Goal: Find contact information: Find contact information

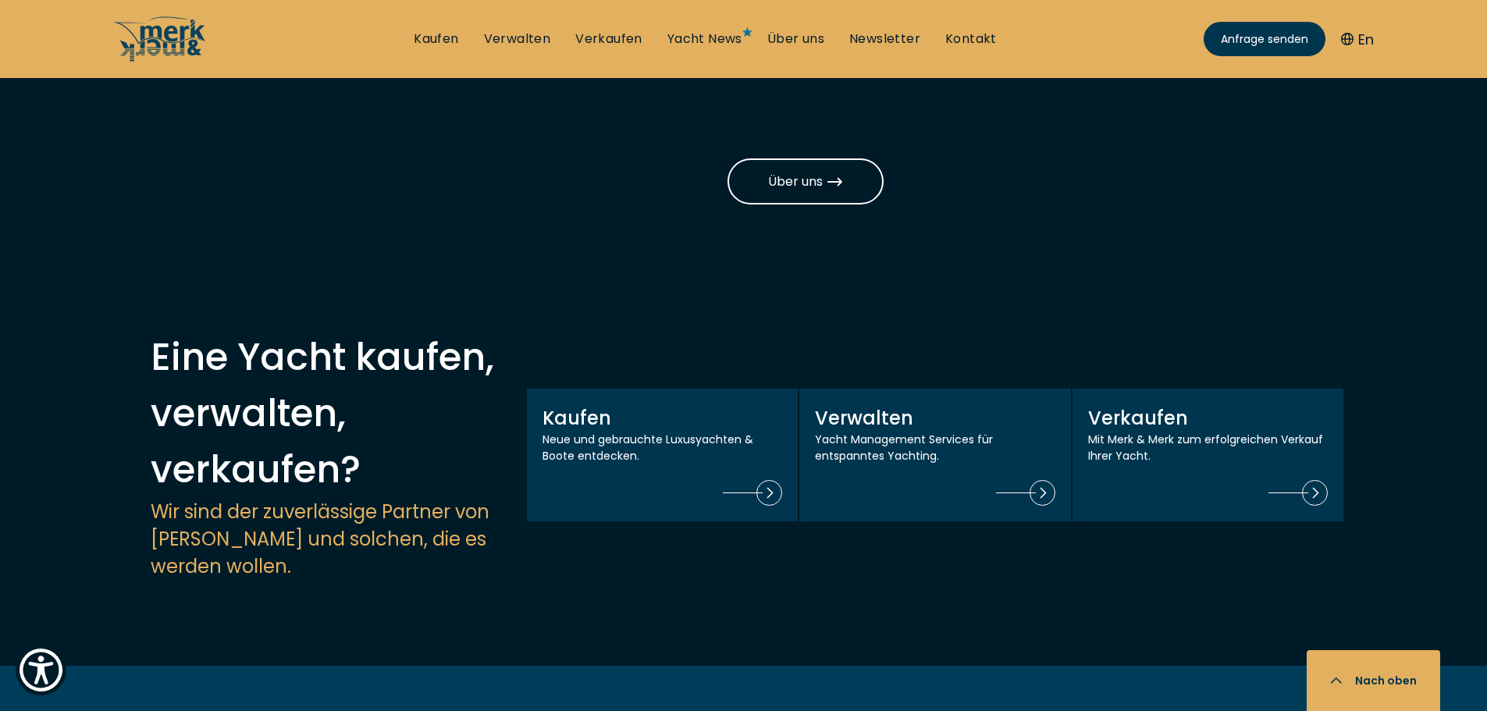
scroll to position [1093, 0]
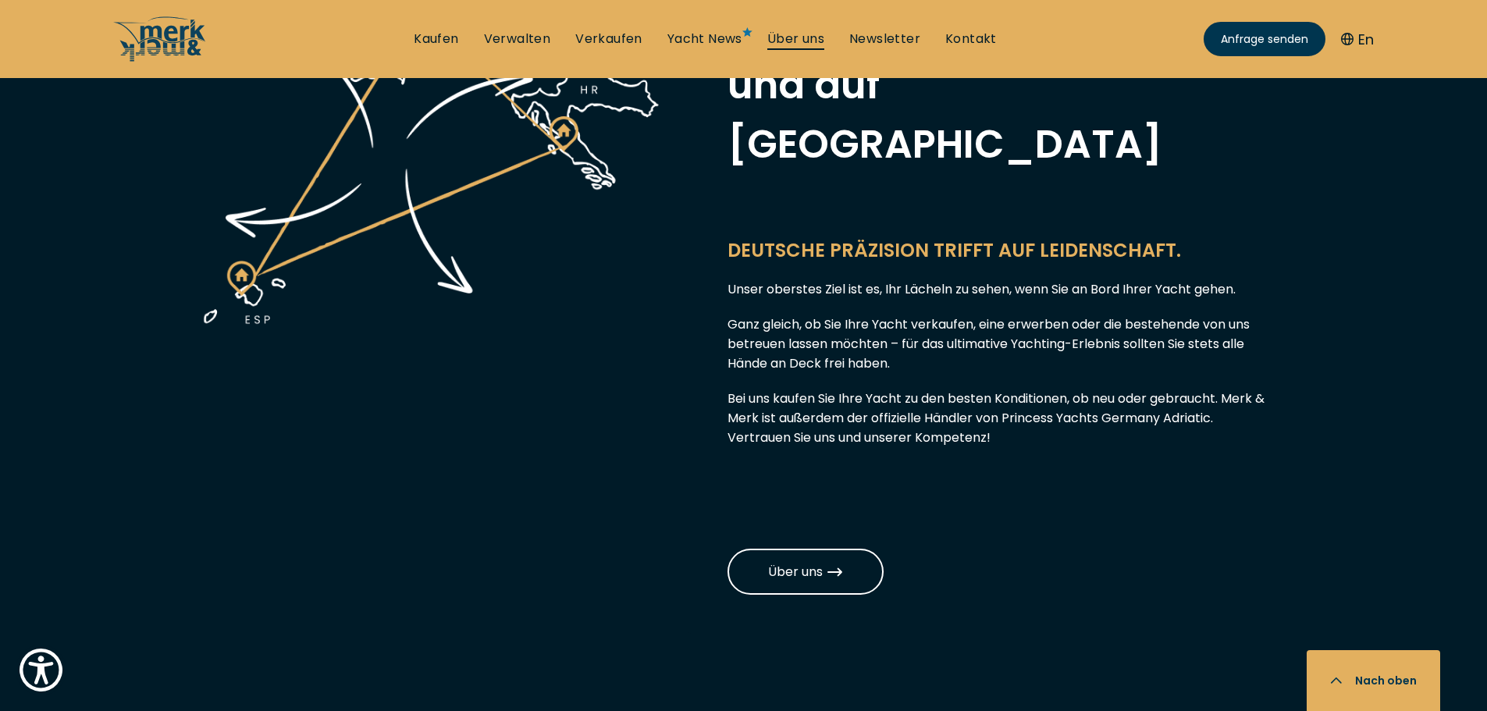
click at [787, 38] on link "Über uns" at bounding box center [795, 38] width 57 height 17
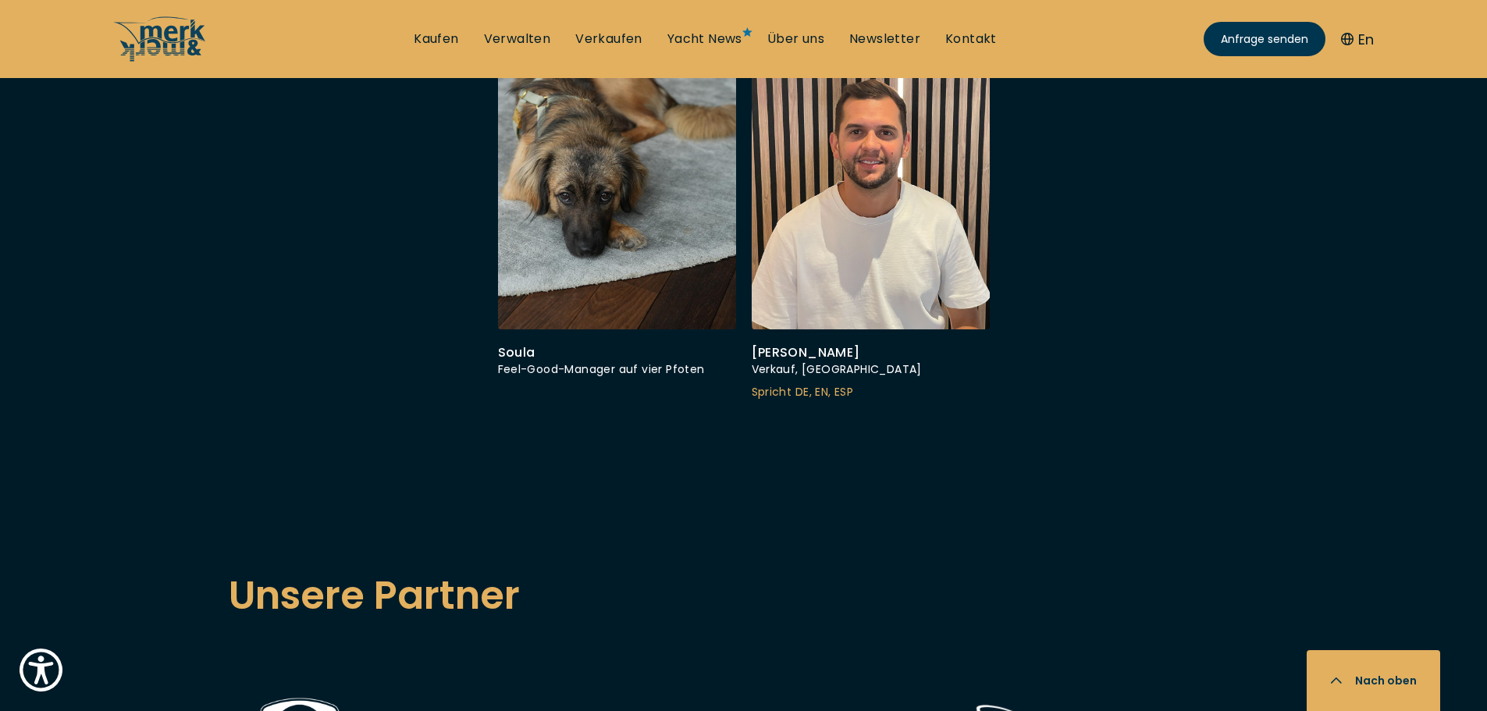
scroll to position [5465, 0]
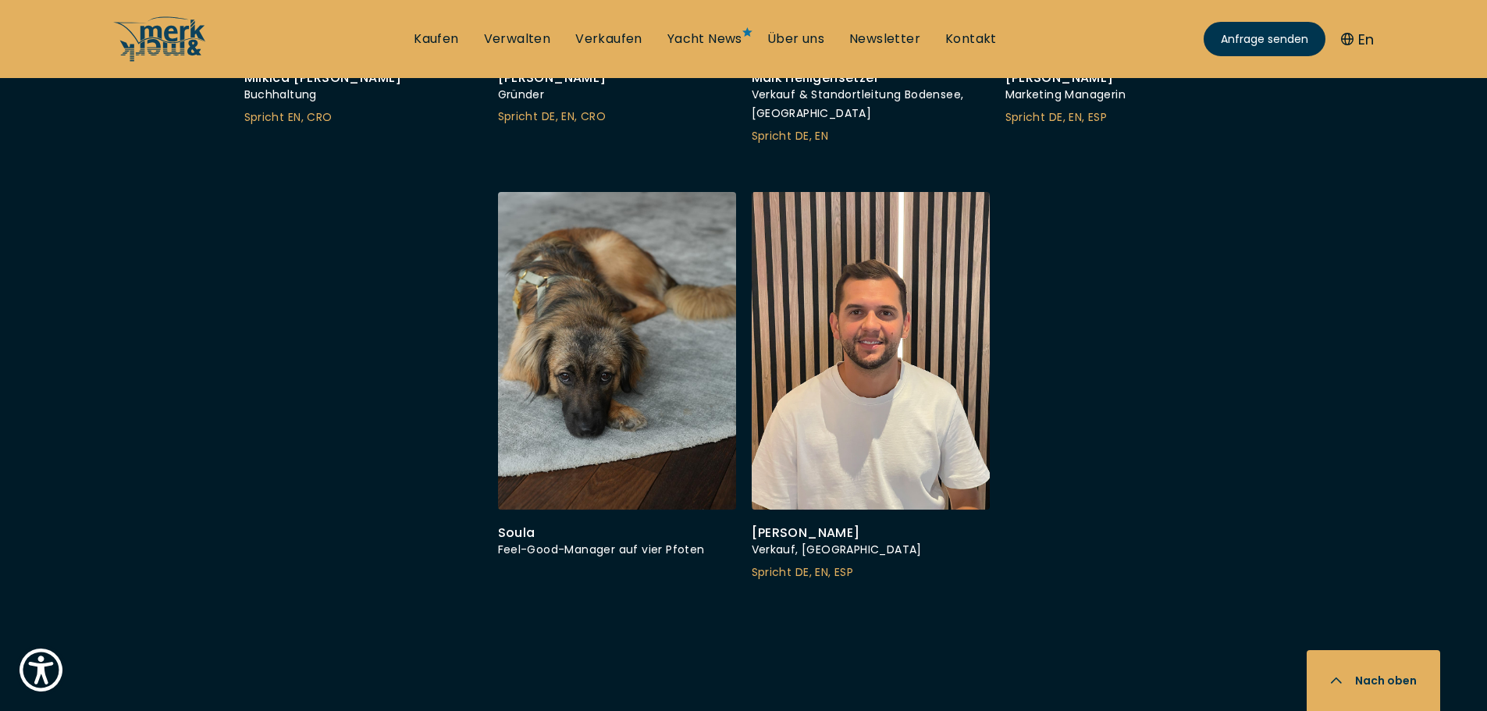
click at [1076, 125] on span "DE, EN, ESP" at bounding box center [1078, 117] width 58 height 16
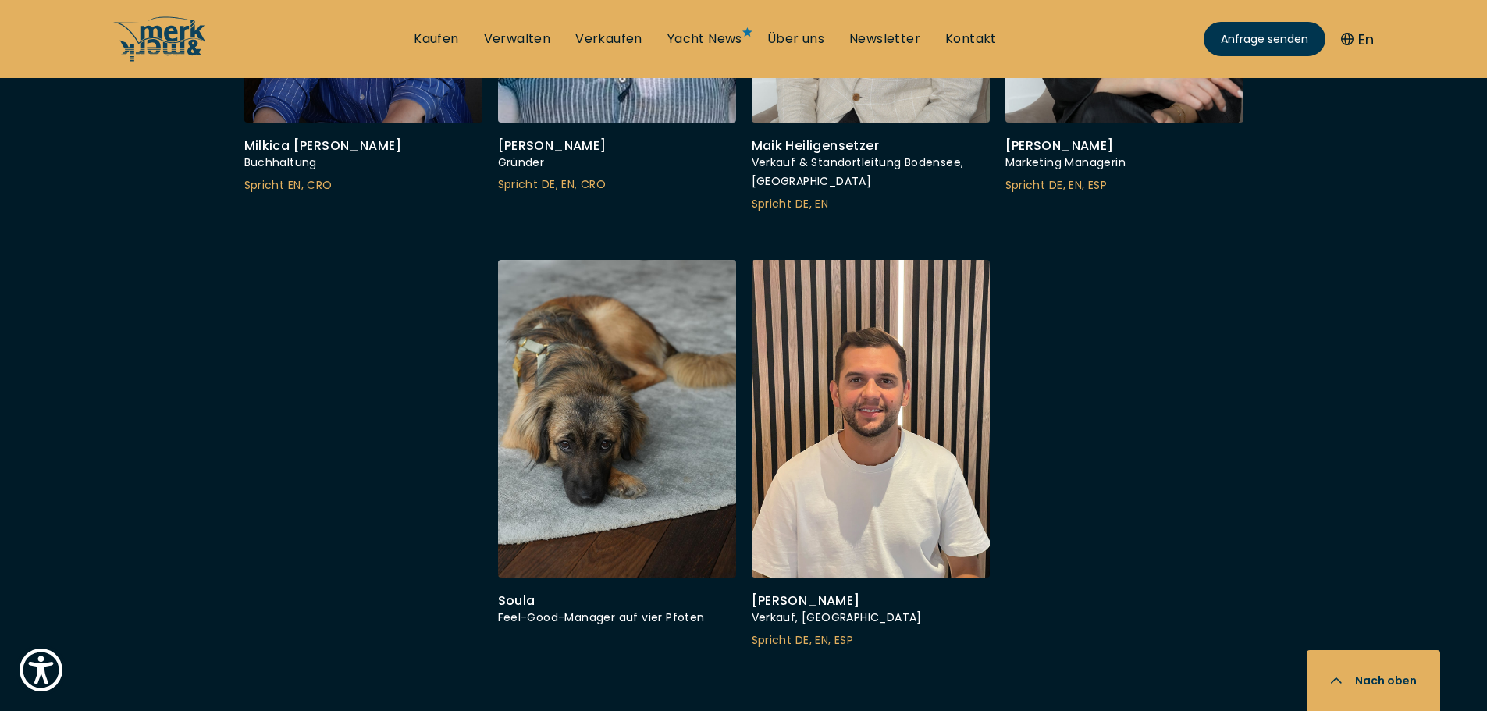
scroll to position [5386, 0]
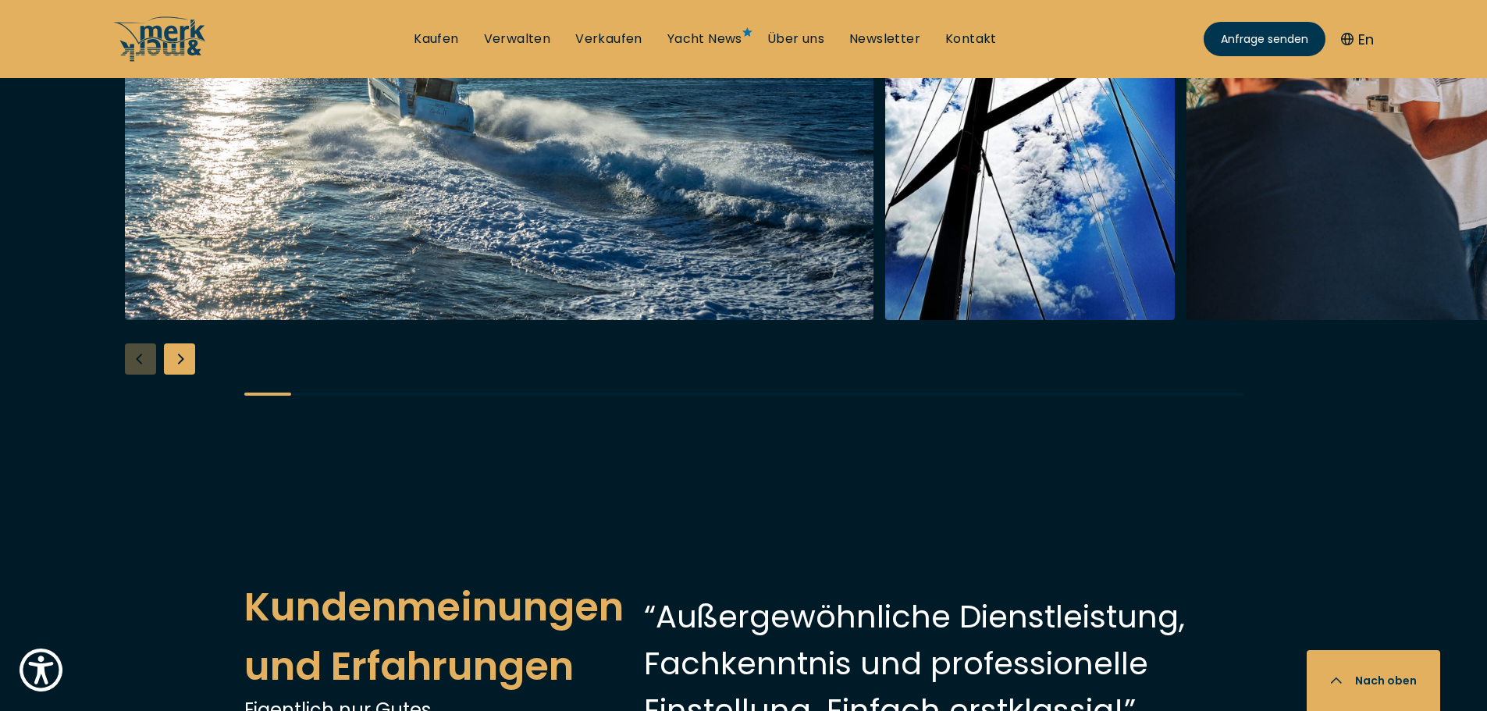
scroll to position [2888, 0]
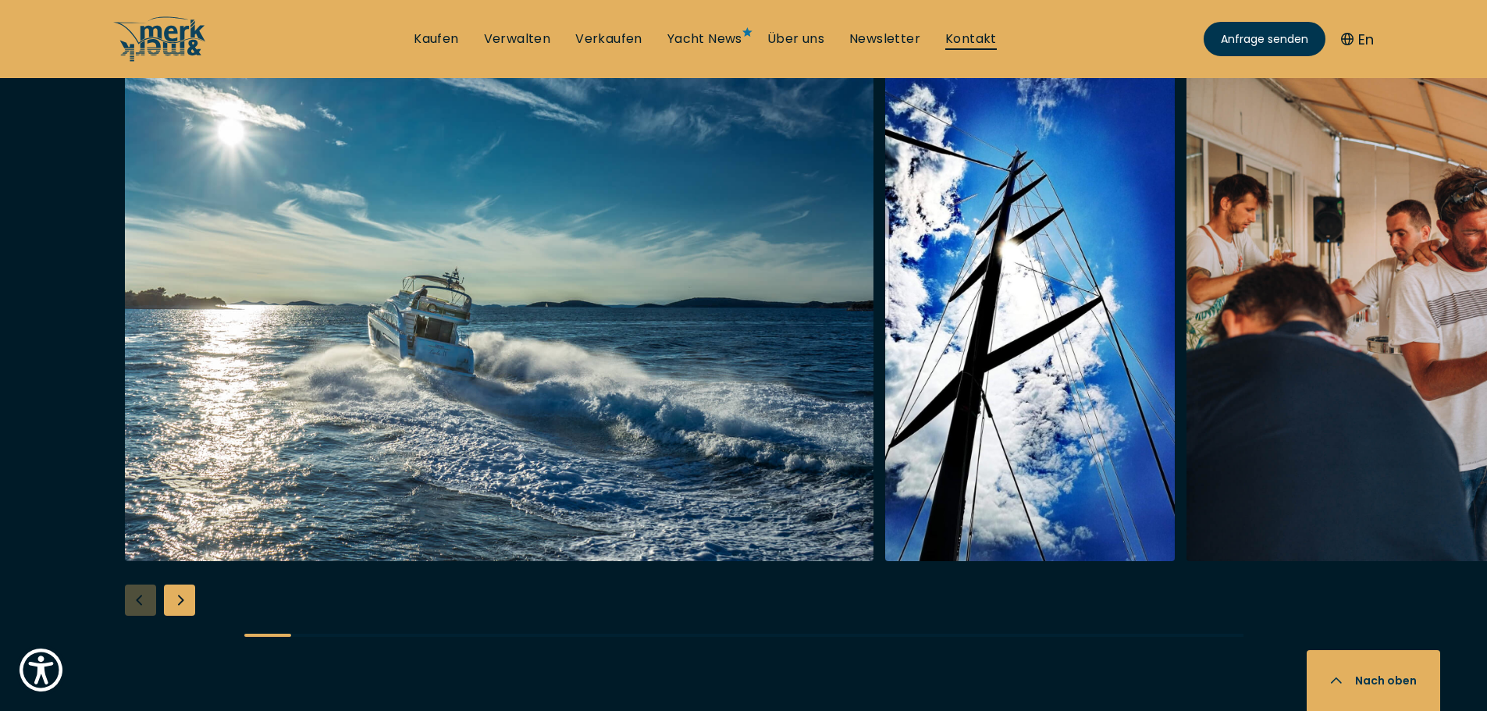
click at [954, 41] on link "Kontakt" at bounding box center [971, 38] width 52 height 17
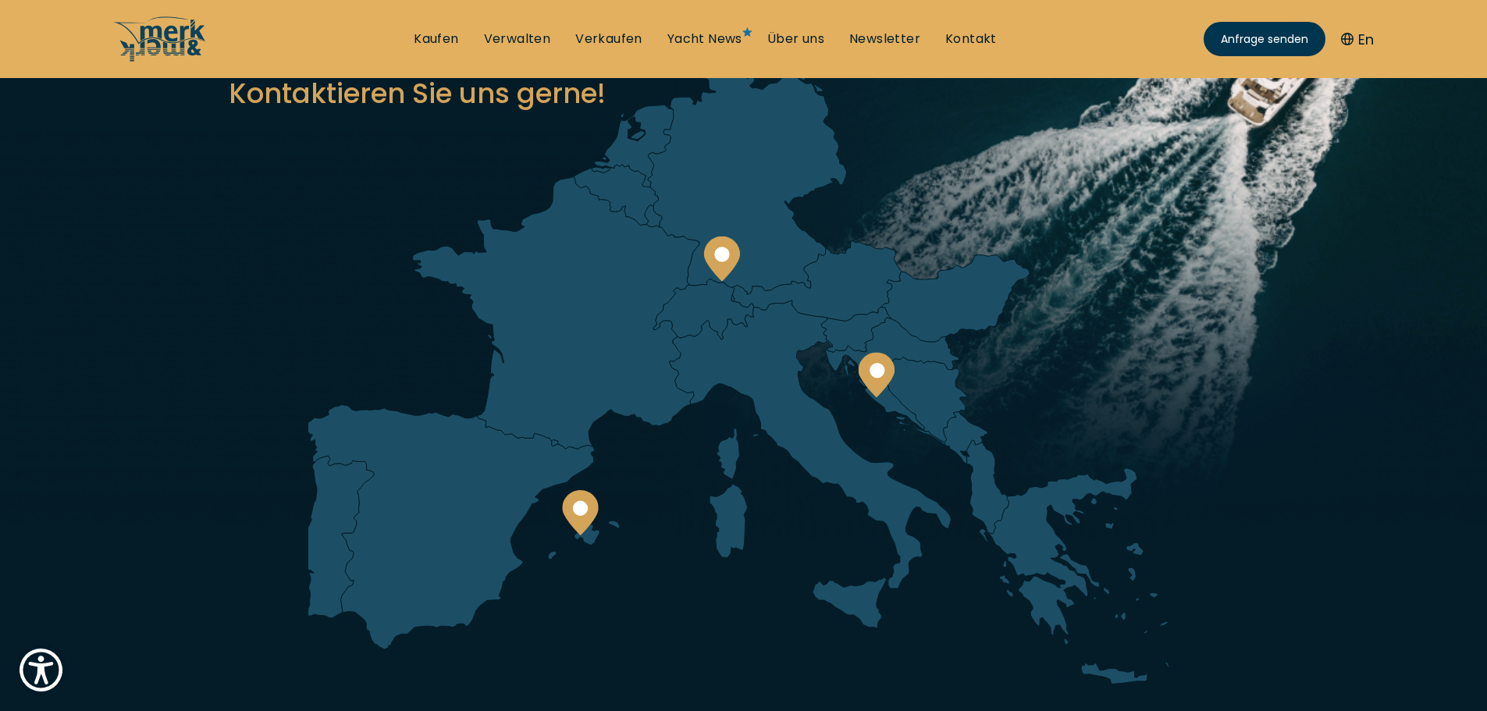
scroll to position [234, 0]
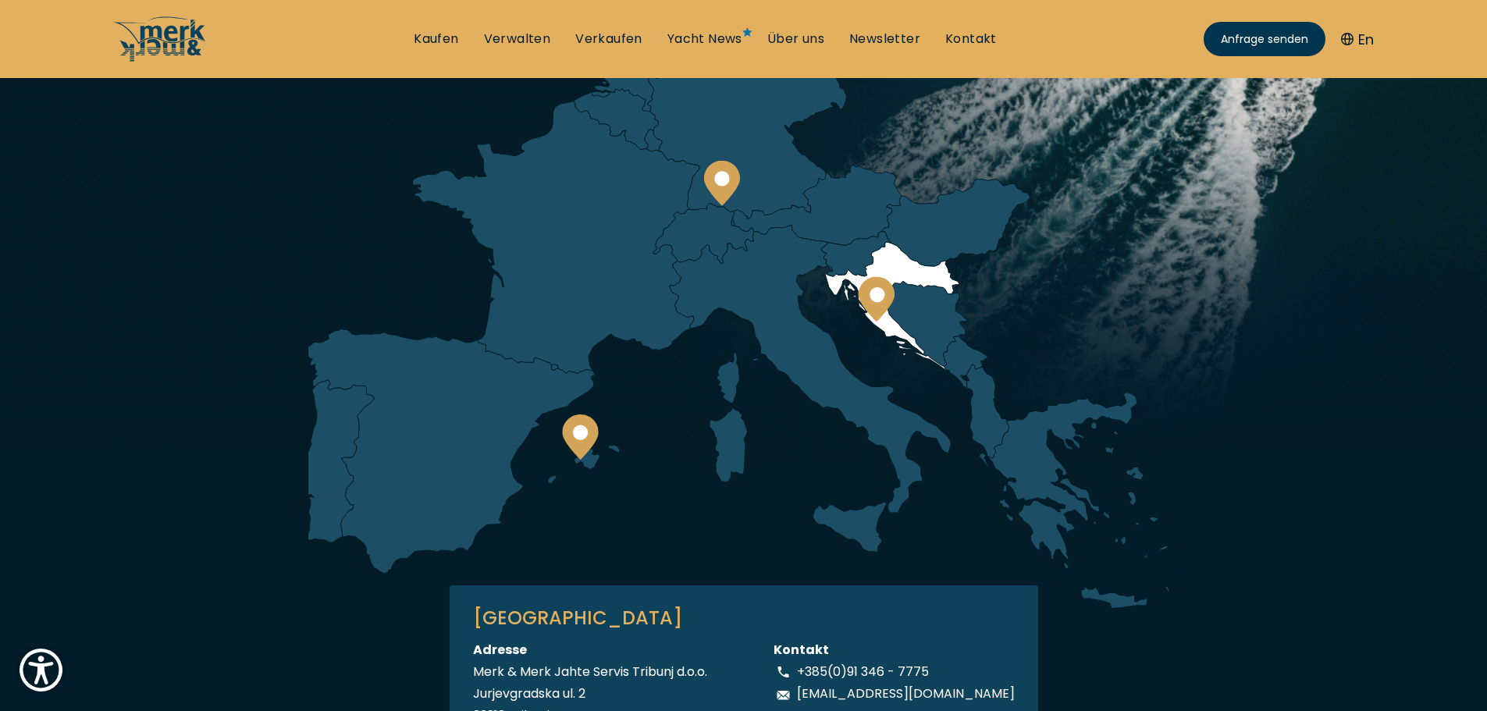
click at [884, 298] on icon at bounding box center [876, 298] width 37 height 45
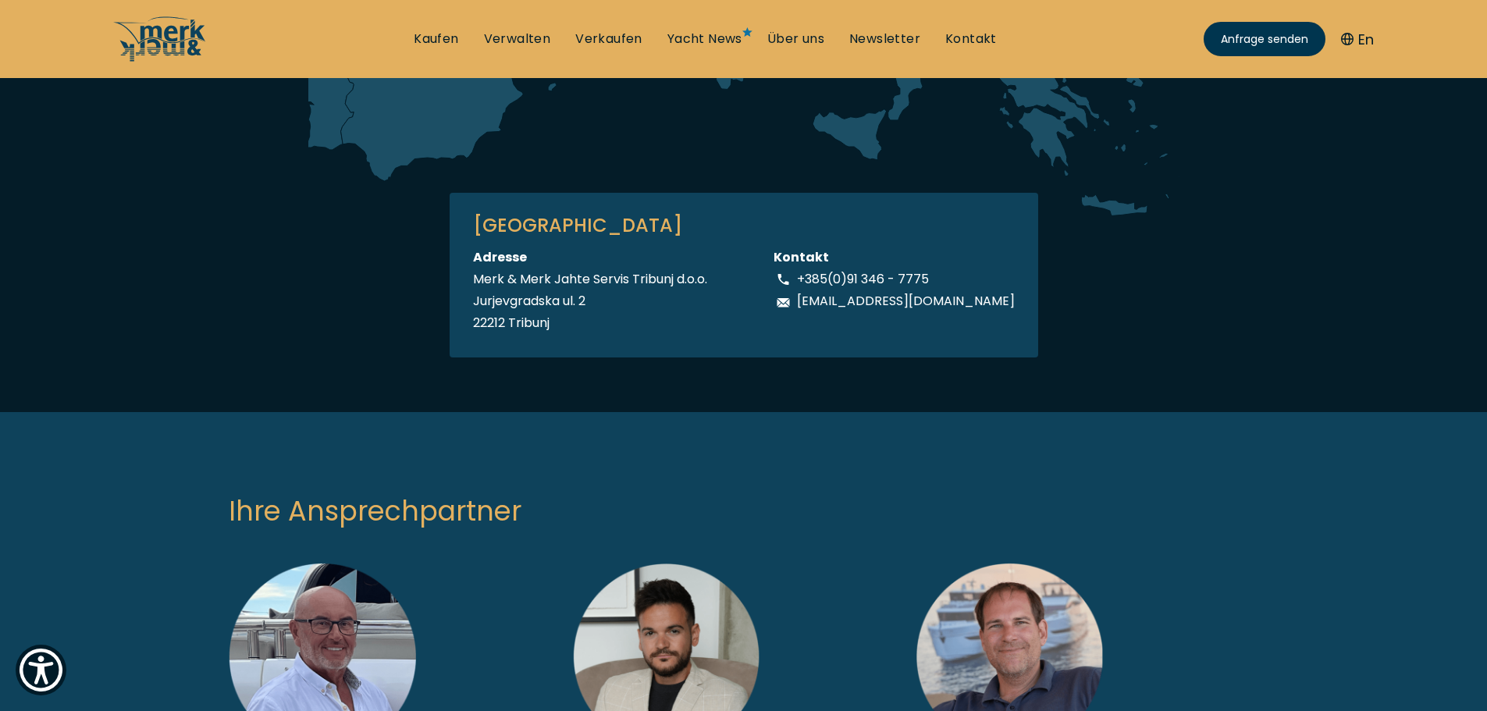
scroll to position [625, 0]
